Goal: Book appointment/travel/reservation

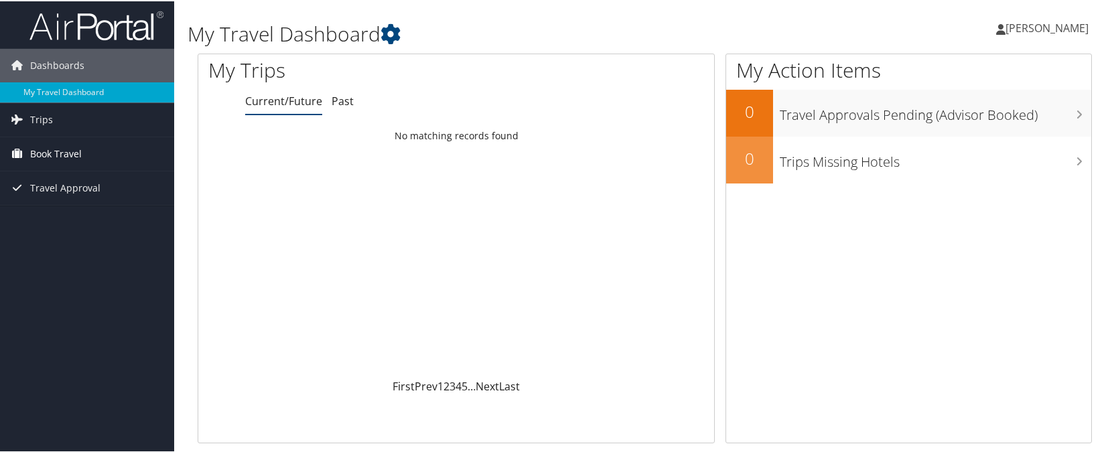
click at [57, 151] on span "Book Travel" at bounding box center [56, 152] width 52 height 33
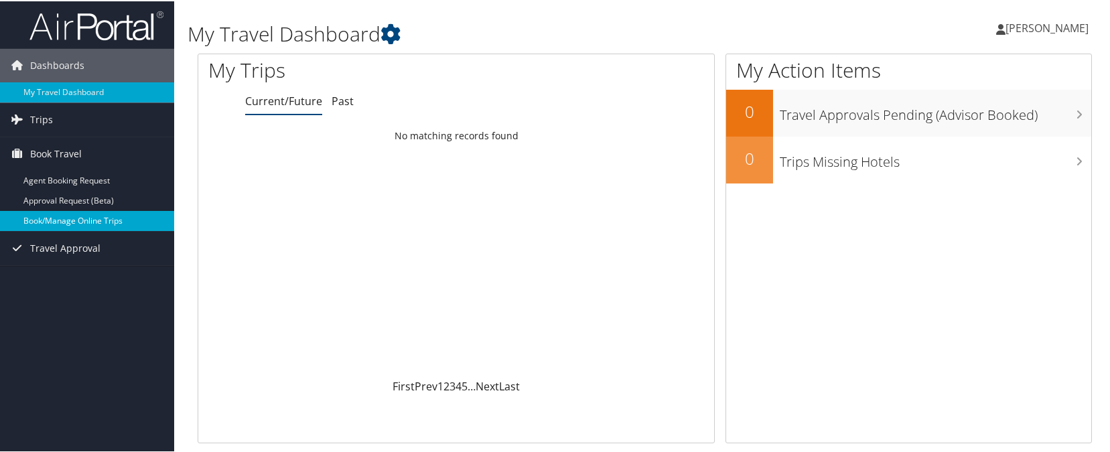
click at [65, 221] on link "Book/Manage Online Trips" at bounding box center [87, 220] width 174 height 20
click at [90, 217] on link "Book/Manage Online Trips" at bounding box center [87, 220] width 174 height 20
